Goal: Information Seeking & Learning: Learn about a topic

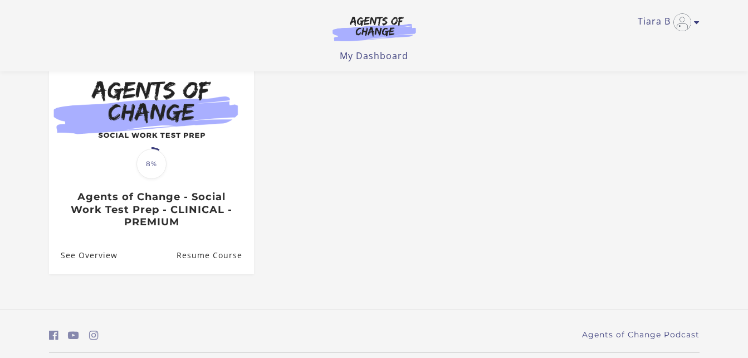
scroll to position [118, 0]
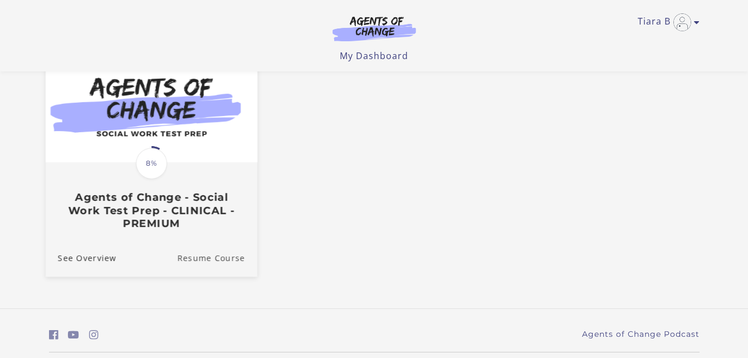
click at [206, 264] on link "Resume Course" at bounding box center [217, 257] width 80 height 37
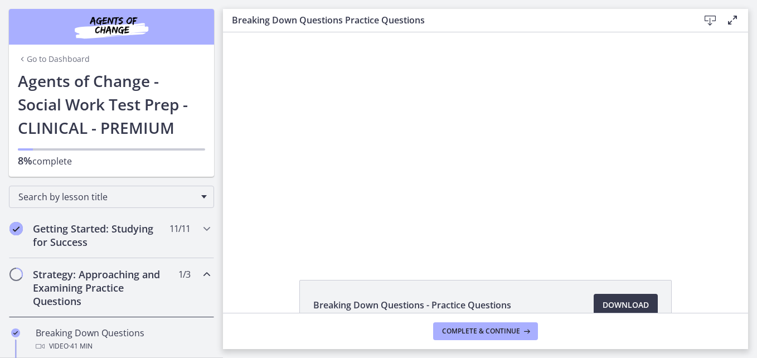
click at [268, 289] on div "Breaking Down Questions - Practice Questions Download Opens in a new window" at bounding box center [485, 332] width 525 height 104
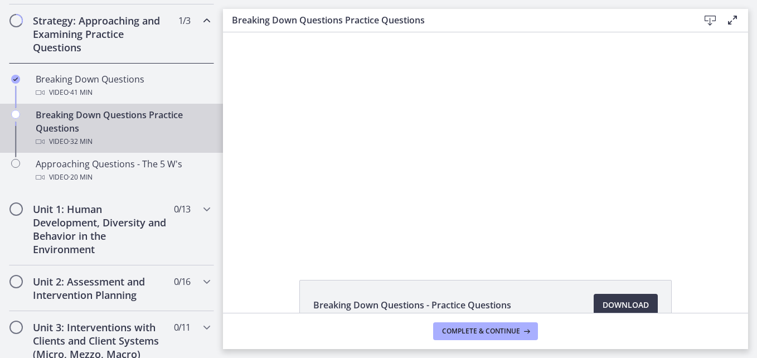
scroll to position [257, 0]
